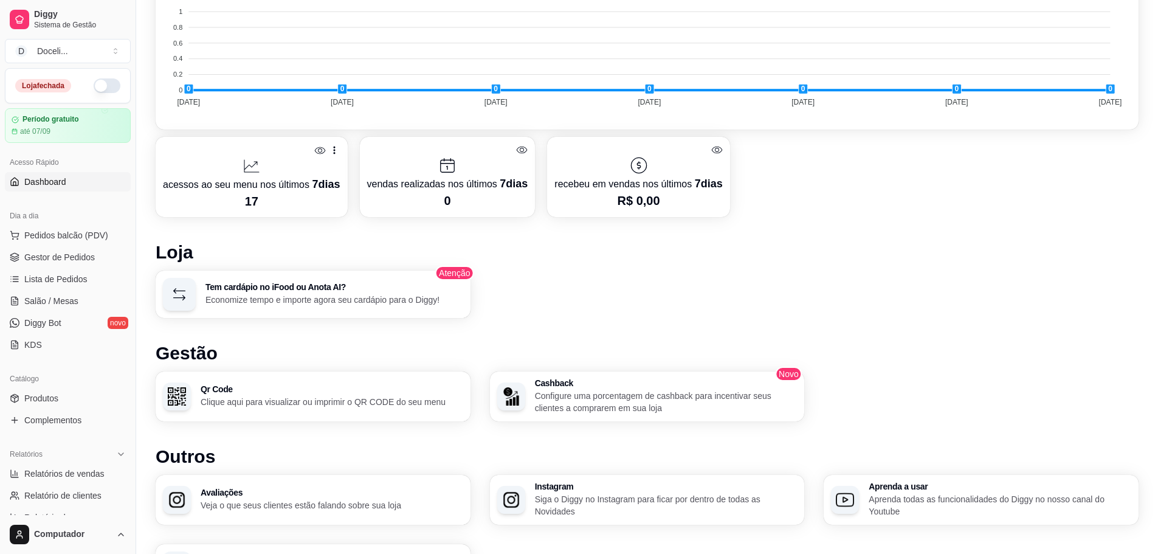
scroll to position [592, 0]
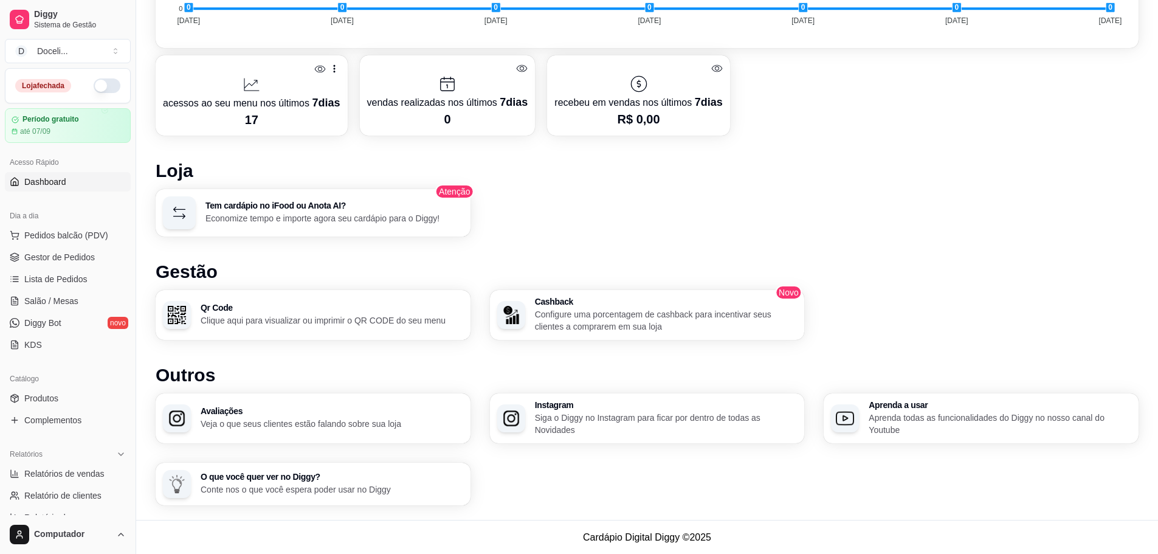
click at [235, 318] on p "Clique aqui para visualizar ou imprimir o QR CODE do seu menu" at bounding box center [332, 320] width 263 height 12
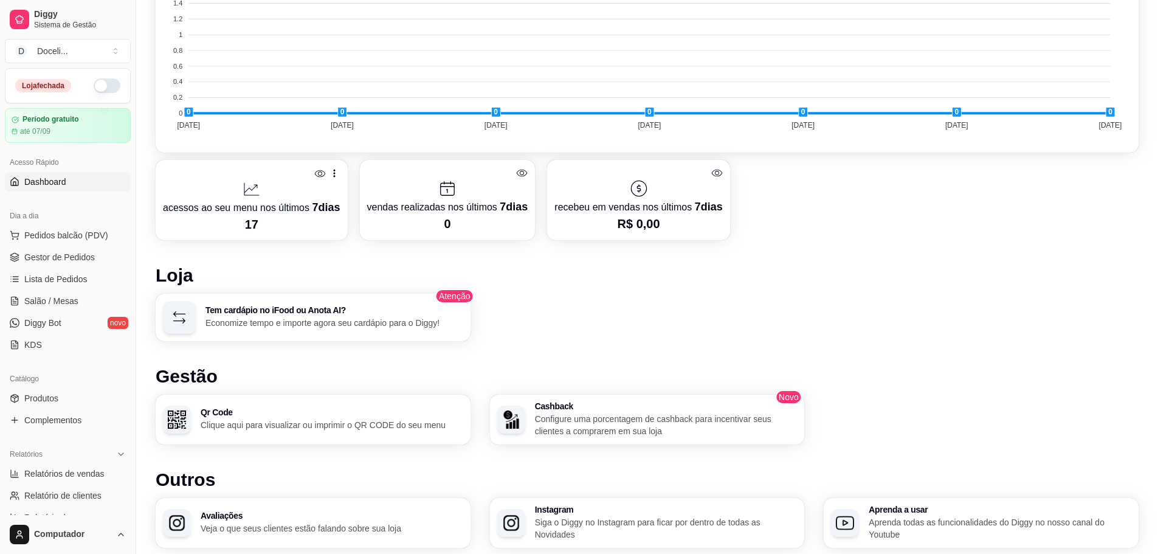
scroll to position [486, 0]
click at [317, 174] on icon at bounding box center [320, 175] width 12 height 12
click at [317, 174] on icon at bounding box center [319, 174] width 11 height 9
click at [332, 173] on icon at bounding box center [334, 174] width 12 height 12
click at [60, 121] on article "Período gratuito" at bounding box center [50, 119] width 57 height 9
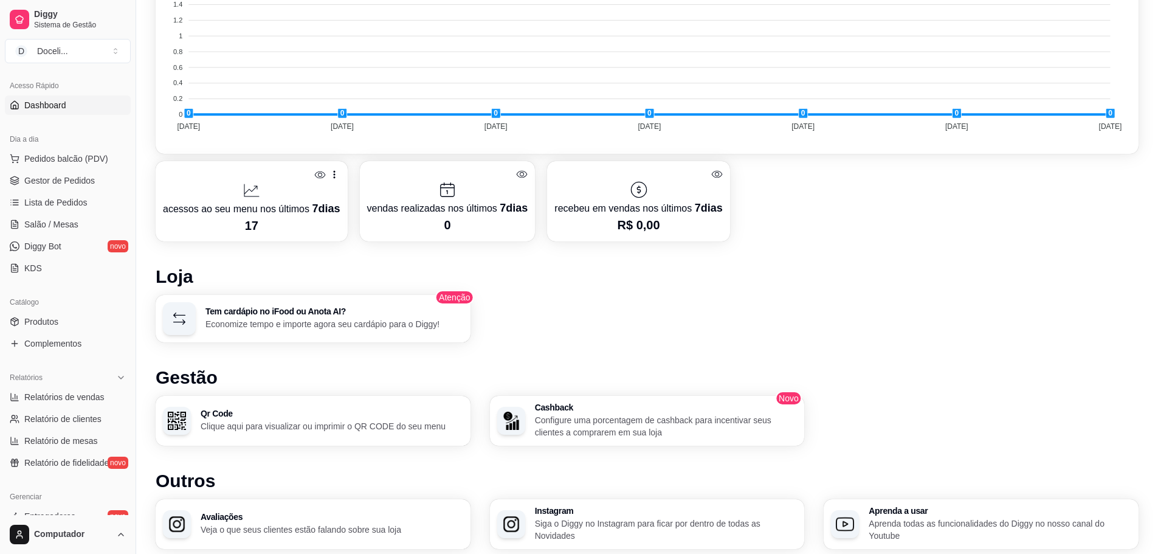
scroll to position [0, 0]
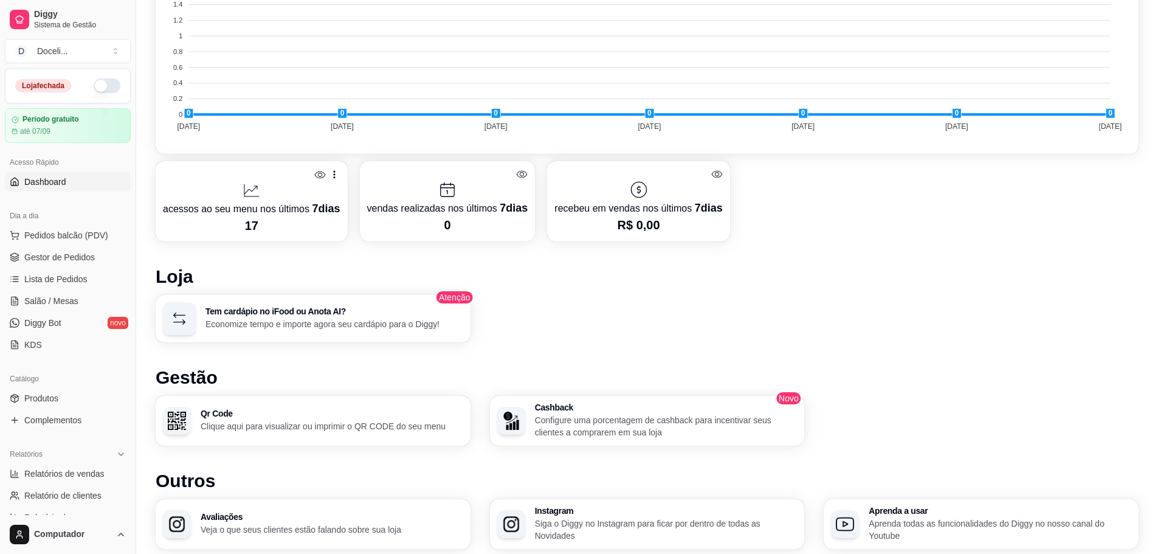
click at [94, 83] on button "button" at bounding box center [107, 85] width 27 height 15
click at [100, 84] on button "button" at bounding box center [107, 85] width 27 height 15
click at [59, 235] on span "Pedidos balcão (PDV)" at bounding box center [66, 235] width 84 height 12
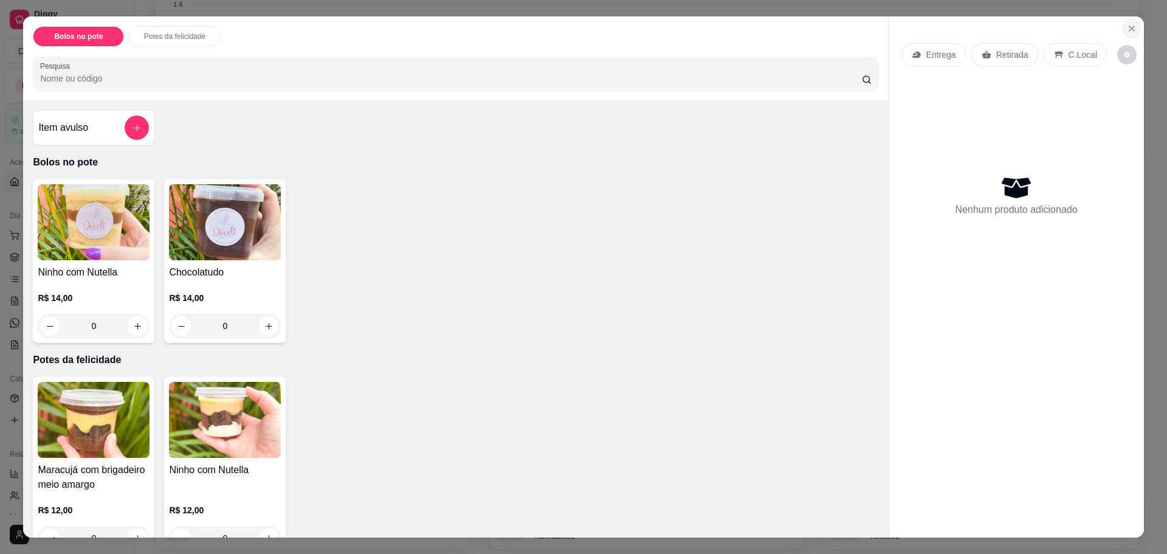
click at [1125, 23] on button "Close" at bounding box center [1131, 28] width 19 height 19
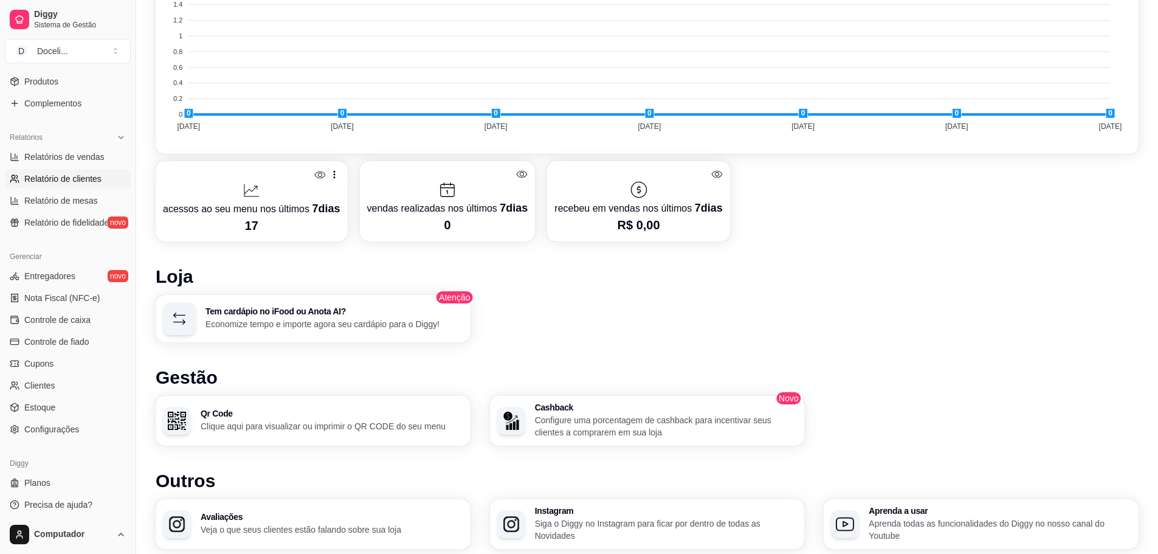
scroll to position [321, 0]
click at [57, 428] on span "Configurações" at bounding box center [51, 425] width 55 height 12
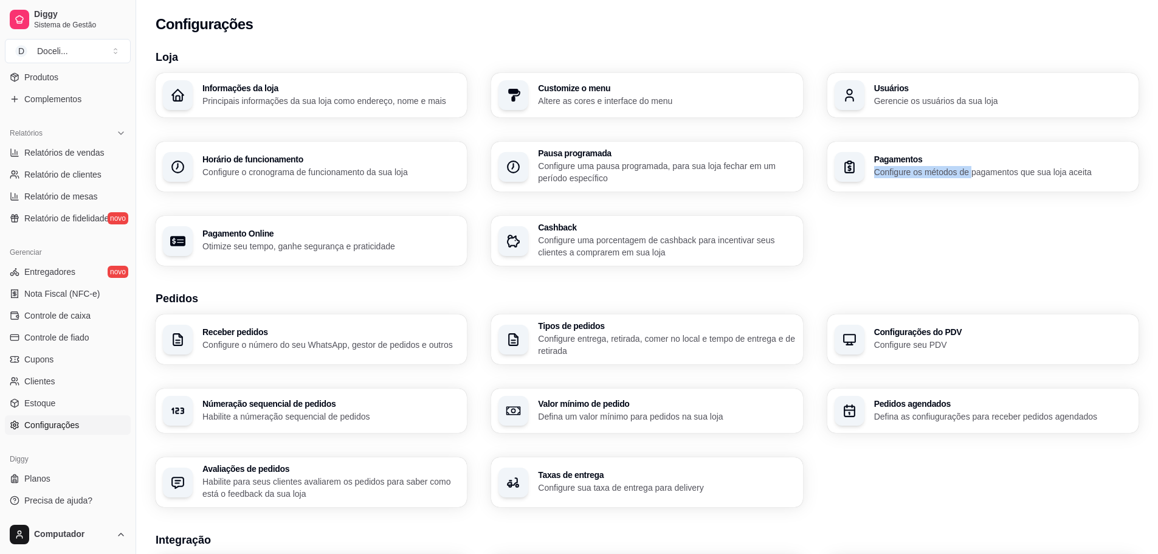
drag, startPoint x: 974, startPoint y: 141, endPoint x: 973, endPoint y: 174, distance: 32.8
click at [973, 174] on div "Informações da loja Principais informações da sua loja como endereço, nome e ma…" at bounding box center [647, 169] width 983 height 193
click at [973, 174] on p "Configure os métodos de pagamentos que sua loja aceita" at bounding box center [1002, 172] width 250 height 12
